Goal: Transaction & Acquisition: Purchase product/service

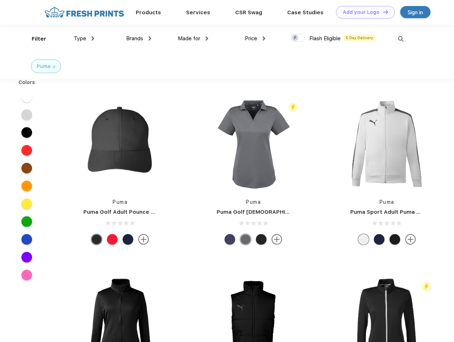
click at [363, 12] on link "Add your Logo Design Tool" at bounding box center [365, 12] width 59 height 12
click at [0, 0] on div "Design Tool" at bounding box center [0, 0] width 0 height 0
click at [383, 12] on link "Add your Logo Design Tool" at bounding box center [365, 12] width 59 height 12
click at [34, 39] on div "Filter" at bounding box center [39, 39] width 15 height 8
click at [84, 39] on span "Type" at bounding box center [80, 38] width 12 height 6
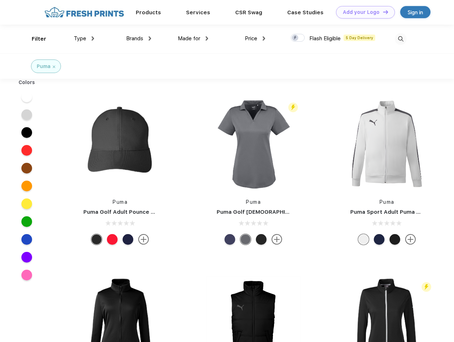
click at [139, 39] on span "Brands" at bounding box center [134, 38] width 17 height 6
click at [193, 39] on span "Made for" at bounding box center [189, 38] width 22 height 6
click at [255, 39] on span "Price" at bounding box center [251, 38] width 12 height 6
click at [298, 38] on div at bounding box center [298, 38] width 14 height 8
click at [296, 38] on input "checkbox" at bounding box center [293, 36] width 5 height 5
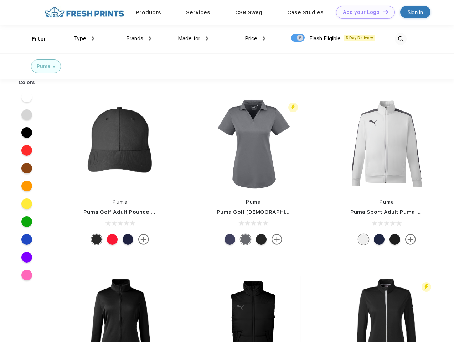
click at [401, 39] on img at bounding box center [401, 39] width 12 height 12
